Goal: Task Accomplishment & Management: Use online tool/utility

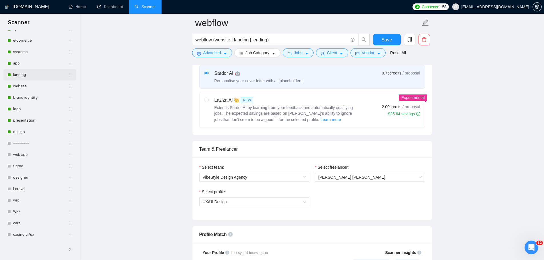
scroll to position [115, 0]
click at [23, 143] on link "========" at bounding box center [40, 142] width 55 height 11
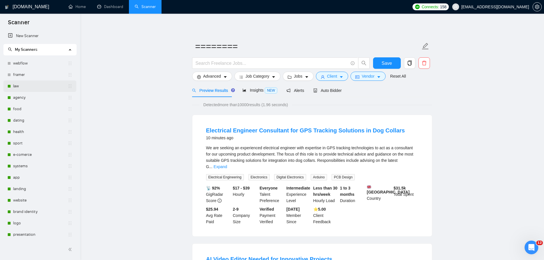
click at [24, 88] on link "law" at bounding box center [40, 86] width 55 height 11
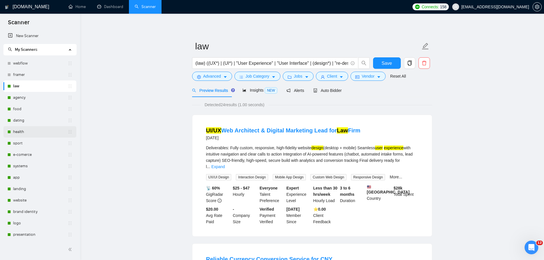
click at [19, 129] on link "health" at bounding box center [40, 131] width 55 height 11
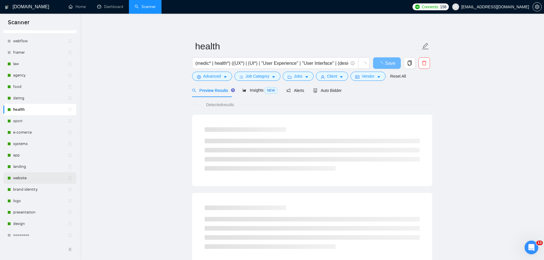
scroll to position [57, 0]
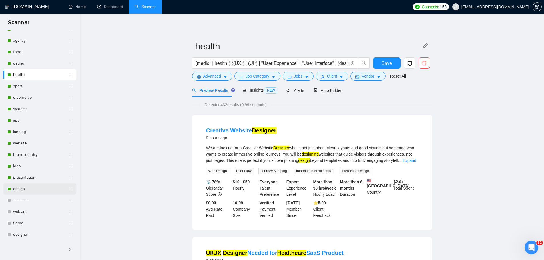
click at [35, 191] on link "design" at bounding box center [40, 189] width 55 height 11
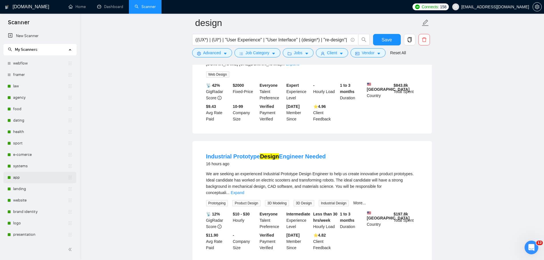
scroll to position [114, 0]
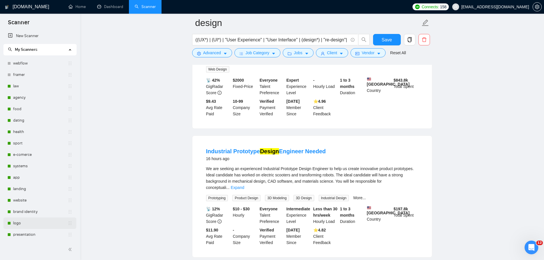
click at [26, 227] on link "logo" at bounding box center [40, 223] width 55 height 11
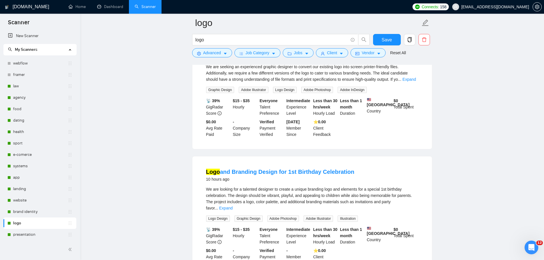
scroll to position [57, 0]
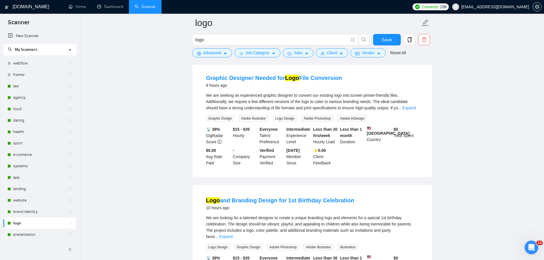
click at [19, 210] on link "brand identity" at bounding box center [40, 211] width 55 height 11
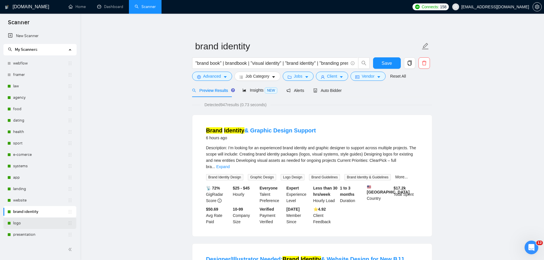
click at [22, 225] on link "logo" at bounding box center [40, 223] width 55 height 11
click at [22, 236] on link "presentation" at bounding box center [40, 234] width 55 height 11
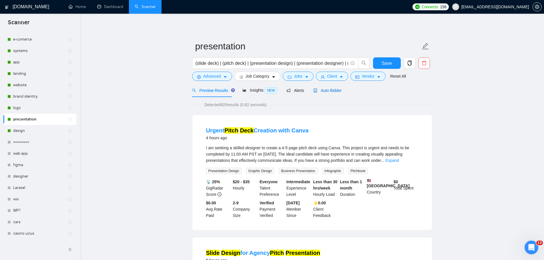
click at [329, 90] on span "Auto Bidder" at bounding box center [327, 90] width 28 height 5
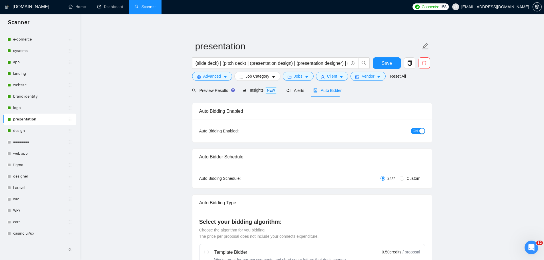
radio input "false"
radio input "true"
checkbox input "true"
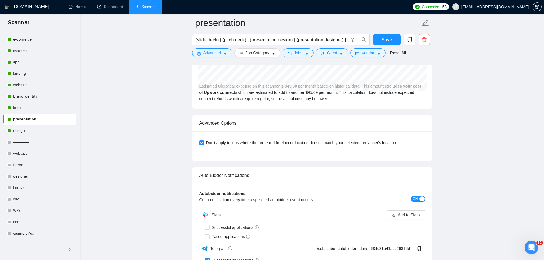
scroll to position [1401, 0]
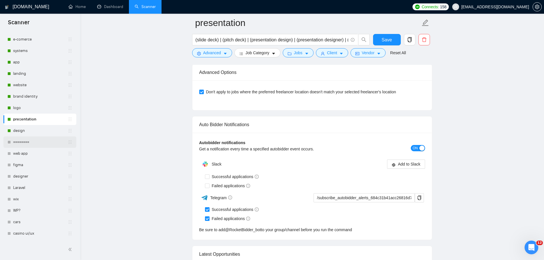
click at [25, 143] on link "========" at bounding box center [40, 142] width 55 height 11
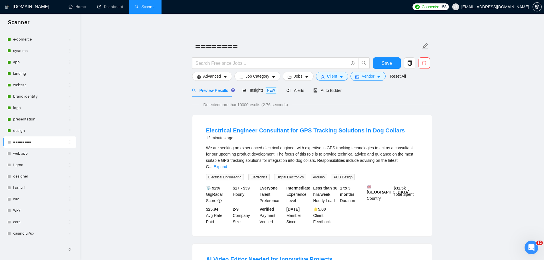
click at [451, 11] on div "Connects: 158 [EMAIL_ADDRESS][DOMAIN_NAME]" at bounding box center [476, 7] width 129 height 14
click at [439, 8] on span "Connects:" at bounding box center [430, 7] width 17 height 6
